Goal: Task Accomplishment & Management: Use online tool/utility

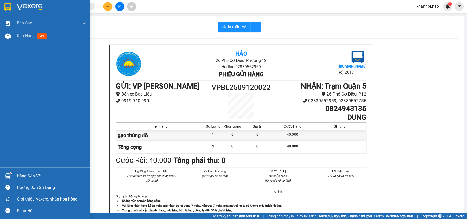
click at [13, 9] on div at bounding box center [45, 8] width 90 height 17
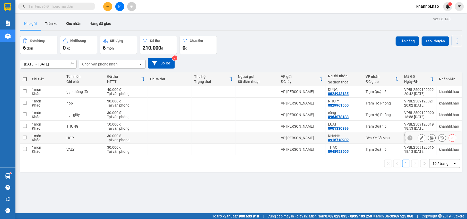
click at [22, 138] on td at bounding box center [24, 138] width 9 height 12
checkbox input "true"
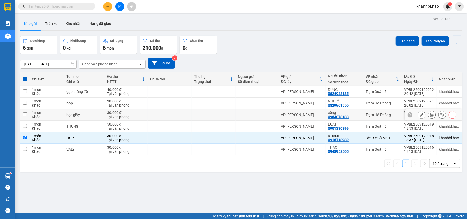
click at [26, 114] on input "checkbox" at bounding box center [25, 115] width 4 height 4
checkbox input "true"
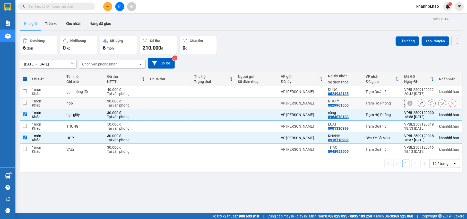
click at [24, 103] on input "checkbox" at bounding box center [25, 103] width 4 height 4
checkbox input "true"
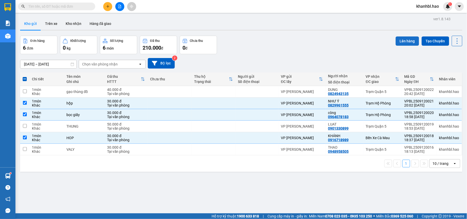
click at [407, 41] on button "Lên hàng" at bounding box center [406, 41] width 23 height 9
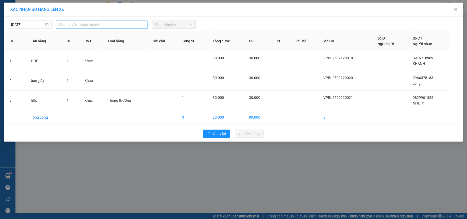
click at [82, 22] on span "Chọn tuyến - nhóm tuyến" at bounding box center [102, 25] width 86 height 8
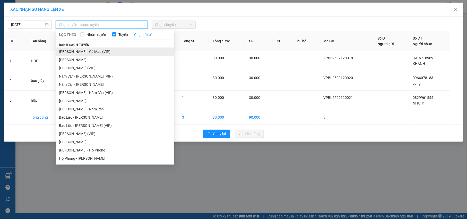
click at [89, 51] on li "[PERSON_NAME] - Cà Mau (VIP)" at bounding box center [115, 52] width 118 height 8
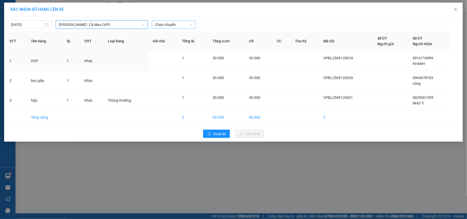
click at [170, 27] on span "Chọn chuyến" at bounding box center [174, 25] width 38 height 8
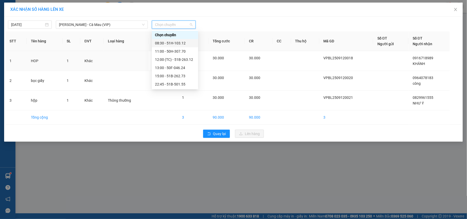
click at [183, 43] on div "08:30 - 51H-103.12" at bounding box center [175, 43] width 40 height 6
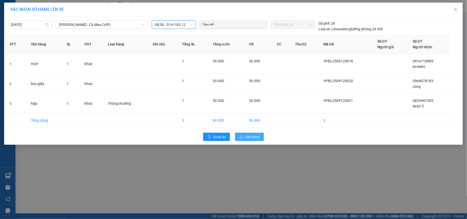
click at [245, 135] on span "Lên hàng" at bounding box center [252, 137] width 15 height 6
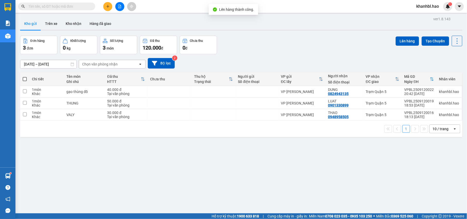
click at [23, 80] on span at bounding box center [25, 79] width 4 height 4
click at [25, 77] on input "checkbox" at bounding box center [25, 77] width 0 height 0
checkbox input "true"
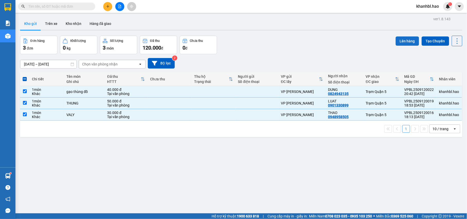
click at [404, 41] on button "Lên hàng" at bounding box center [406, 41] width 23 height 9
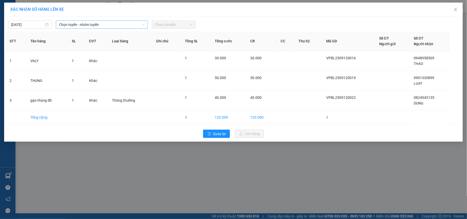
click at [94, 21] on span "Chọn tuyến - nhóm tuyến" at bounding box center [102, 25] width 86 height 8
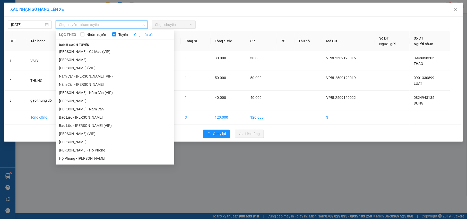
drag, startPoint x: 87, startPoint y: 60, endPoint x: 142, endPoint y: 40, distance: 58.6
click at [91, 59] on li "[PERSON_NAME]" at bounding box center [115, 60] width 118 height 8
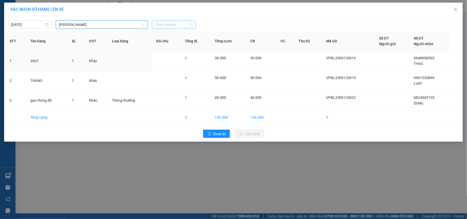
click at [173, 22] on span "Chọn chuyến" at bounding box center [174, 25] width 38 height 8
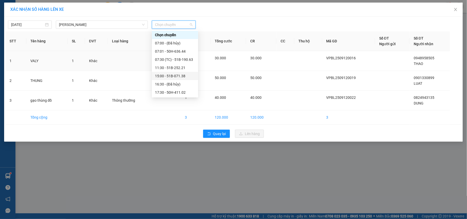
scroll to position [34, 0]
click at [181, 74] on div "19:01 - 51B-040.90" at bounding box center [175, 75] width 40 height 6
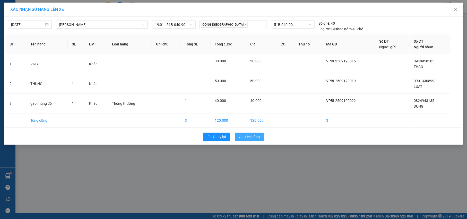
click at [253, 138] on span "Lên hàng" at bounding box center [252, 137] width 15 height 6
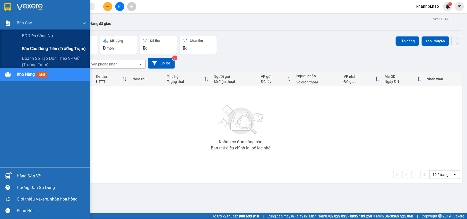
click at [42, 48] on span "Báo cáo dòng tiền (trưởng trạm)" at bounding box center [54, 49] width 64 height 6
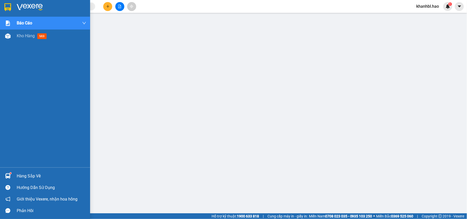
click at [13, 7] on div at bounding box center [45, 8] width 90 height 17
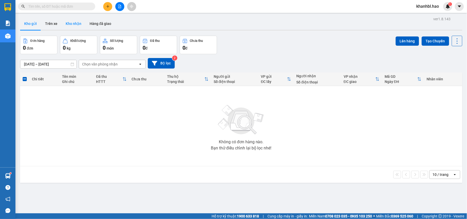
click at [75, 24] on button "Kho nhận" at bounding box center [73, 23] width 24 height 12
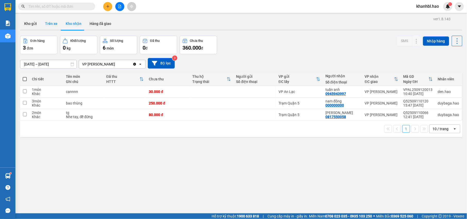
click at [50, 21] on button "Trên xe" at bounding box center [51, 23] width 21 height 12
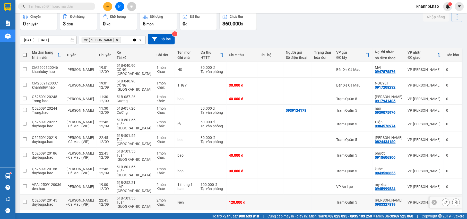
scroll to position [31, 0]
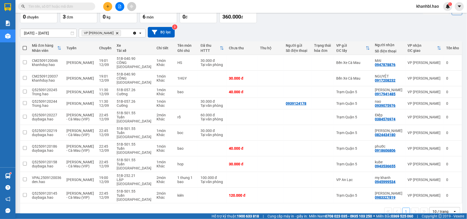
click at [404, 208] on button "1" at bounding box center [406, 212] width 8 height 8
click at [402, 208] on button "1" at bounding box center [406, 212] width 8 height 8
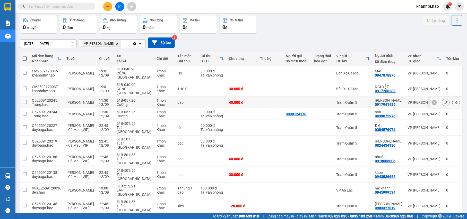
scroll to position [31, 0]
